Goal: Task Accomplishment & Management: Manage account settings

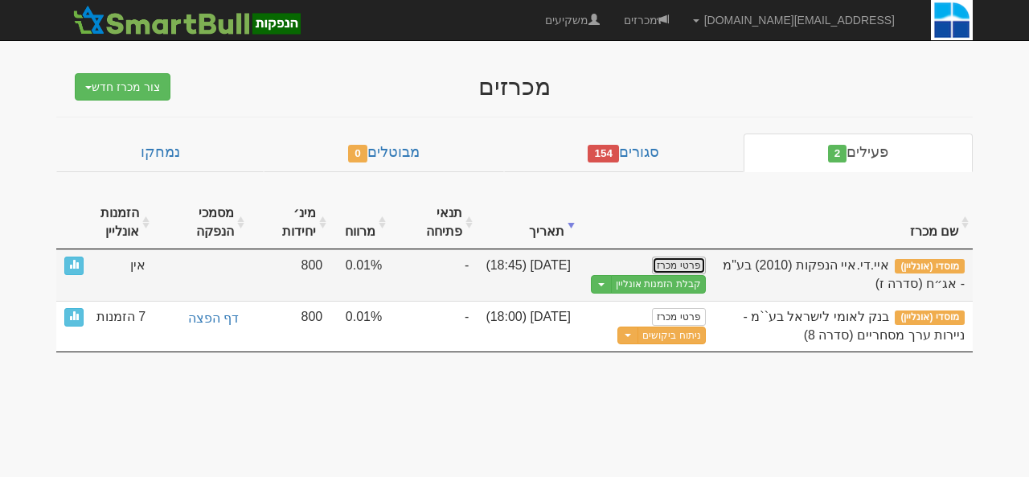
click at [681, 267] on link "פרטי מכרז" at bounding box center [678, 266] width 53 height 18
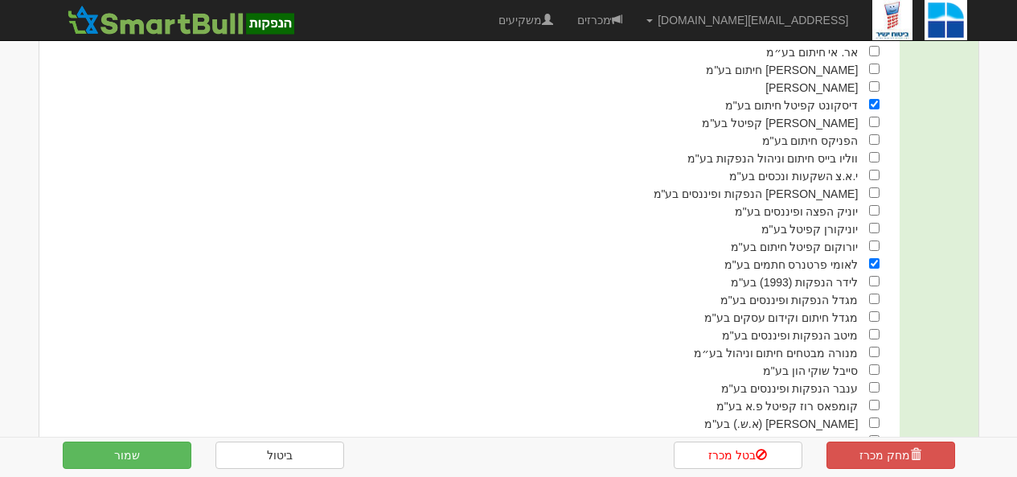
scroll to position [1158, 0]
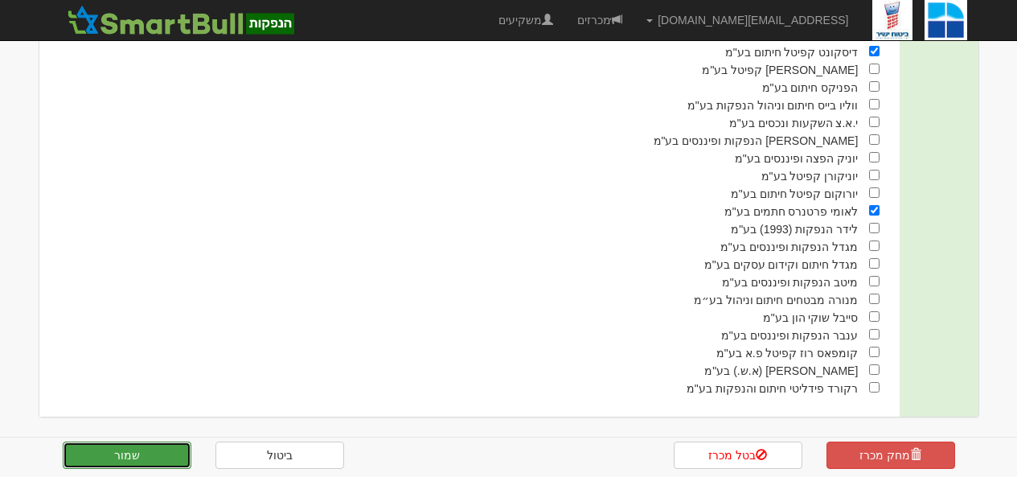
click at [142, 466] on button "שמור" at bounding box center [127, 454] width 129 height 27
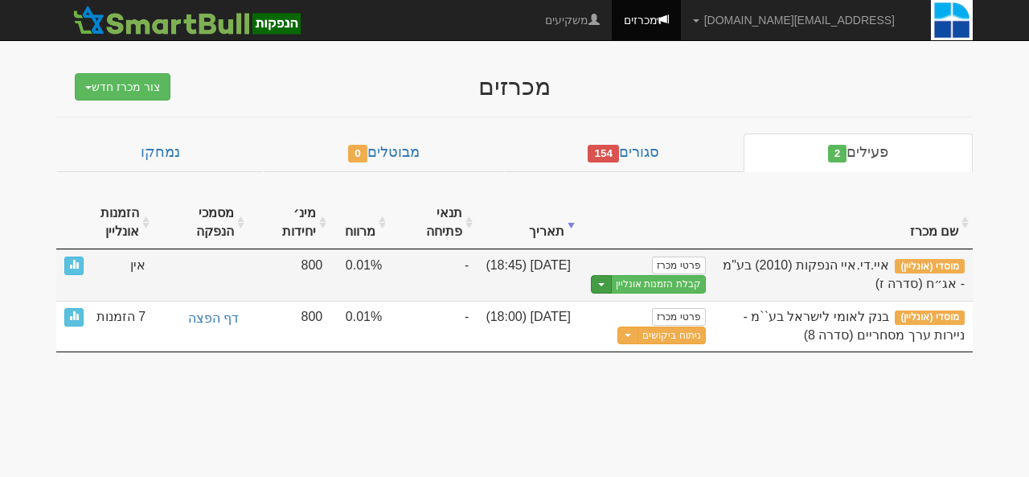
click at [598, 286] on button "Toggle Dropdown" at bounding box center [601, 284] width 21 height 18
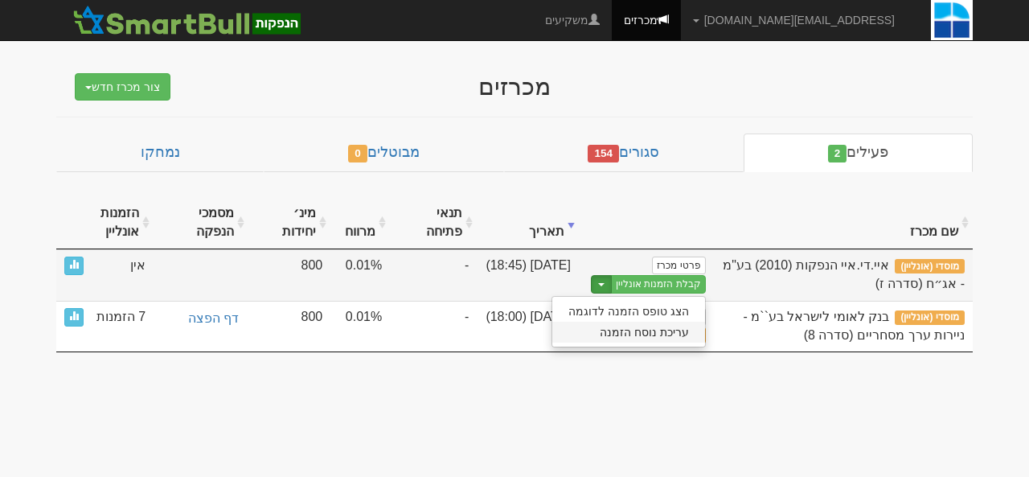
click at [610, 334] on link "עריכת נוסח הזמנה" at bounding box center [628, 332] width 153 height 21
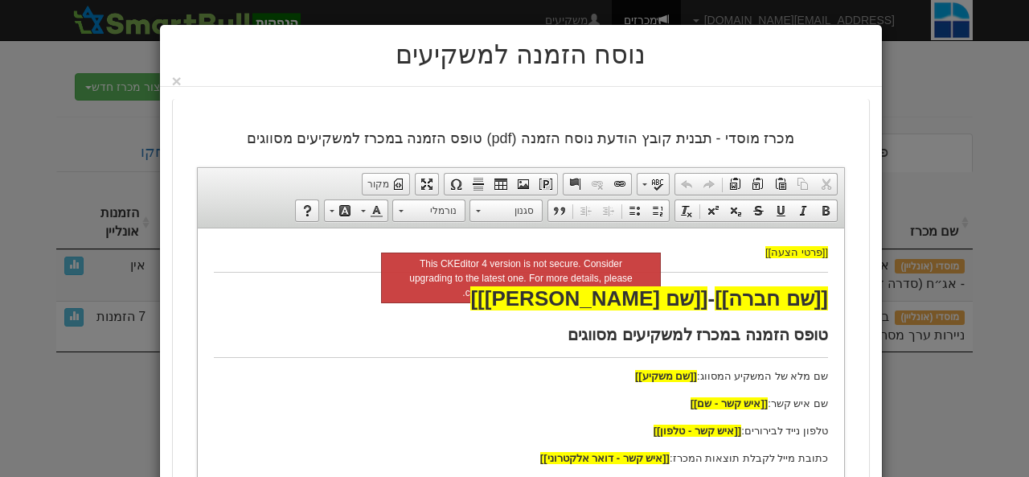
drag, startPoint x: 201, startPoint y: 253, endPoint x: 213, endPoint y: 314, distance: 63.1
click at [40, 126] on div "נוסח הזמנה למשקיעים ×" at bounding box center [514, 238] width 1029 height 477
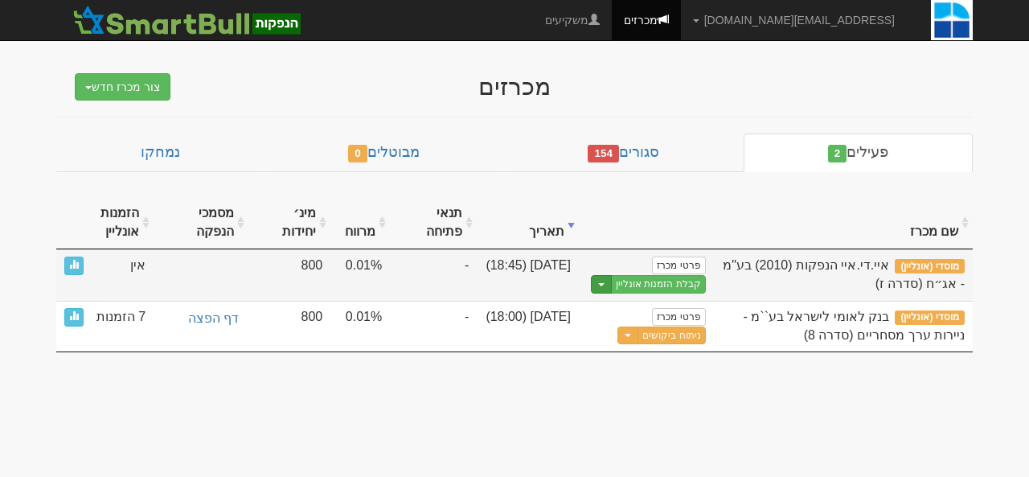
click at [598, 280] on button "Toggle Dropdown" at bounding box center [601, 284] width 21 height 18
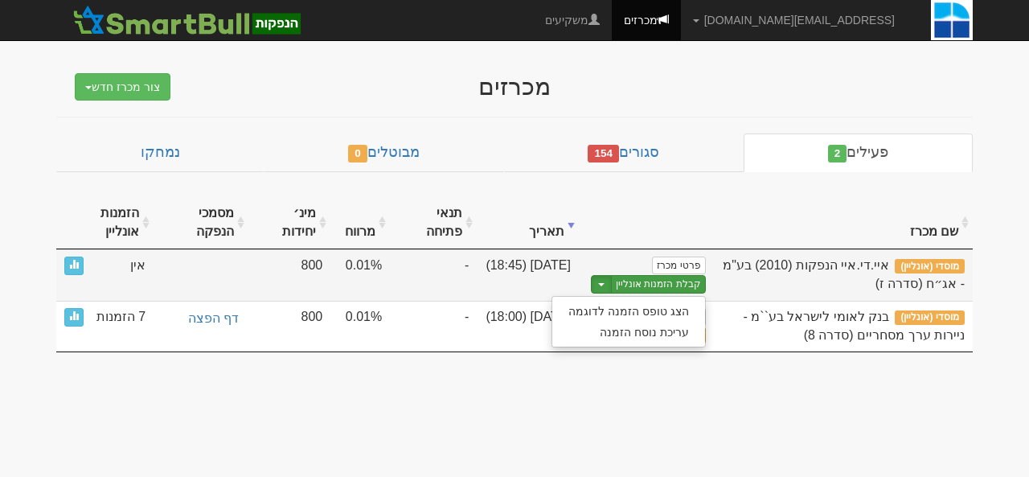
click at [644, 283] on link "קבלת הזמנות אונליין" at bounding box center [658, 284] width 95 height 18
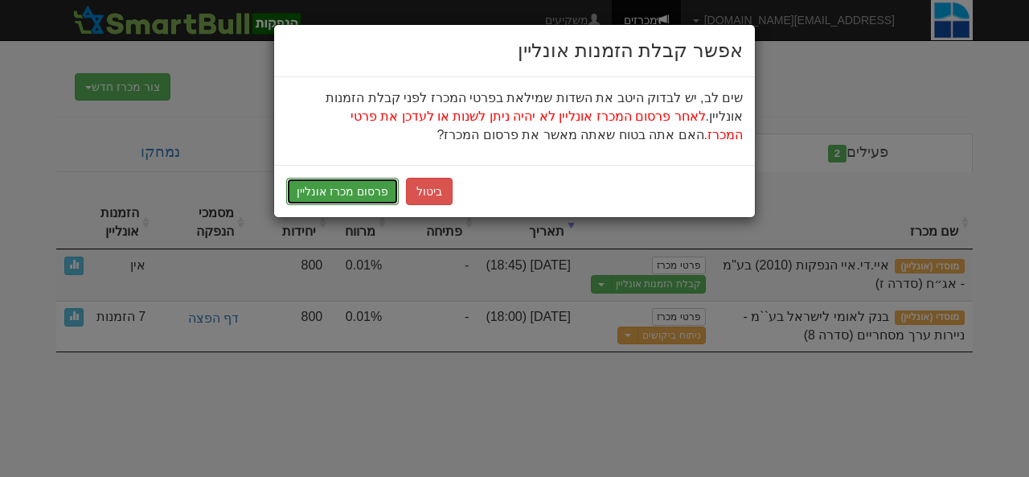
click at [364, 191] on button "פרסום מכרז אונליין" at bounding box center [342, 191] width 113 height 27
